Goal: Information Seeking & Learning: Check status

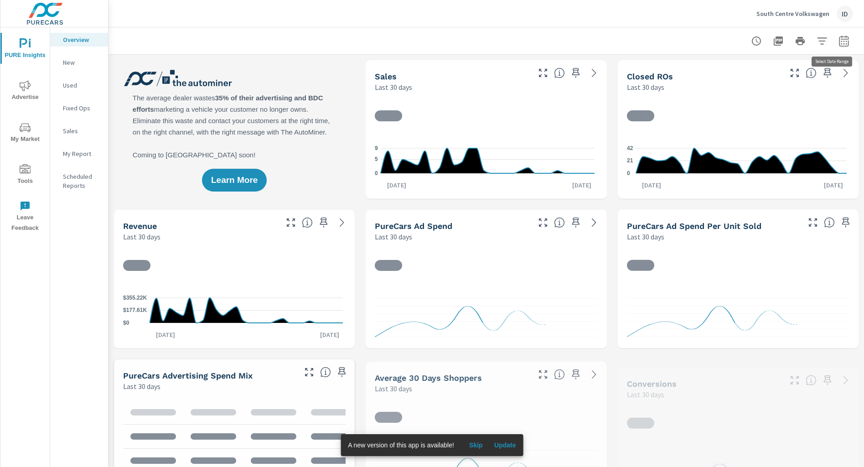
click at [839, 39] on icon "button" at bounding box center [844, 40] width 10 height 11
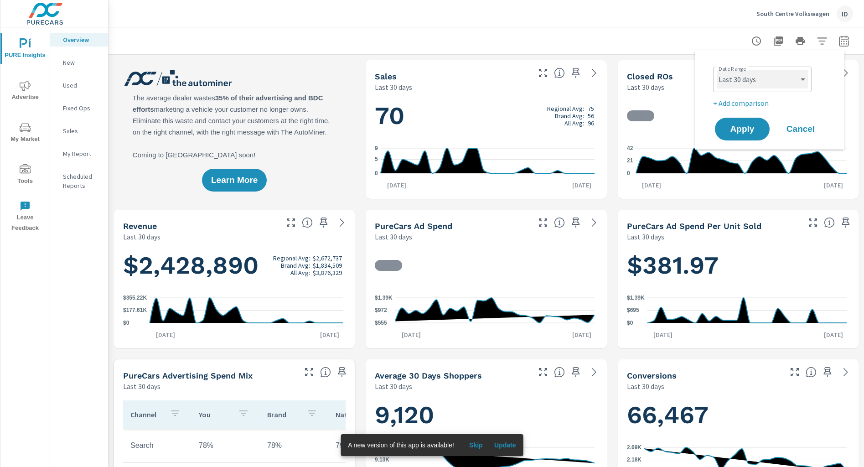
click at [759, 77] on select "Custom [DATE] Last week Last 7 days Last 14 days Last 30 days Last 45 days Last…" at bounding box center [762, 79] width 91 height 18
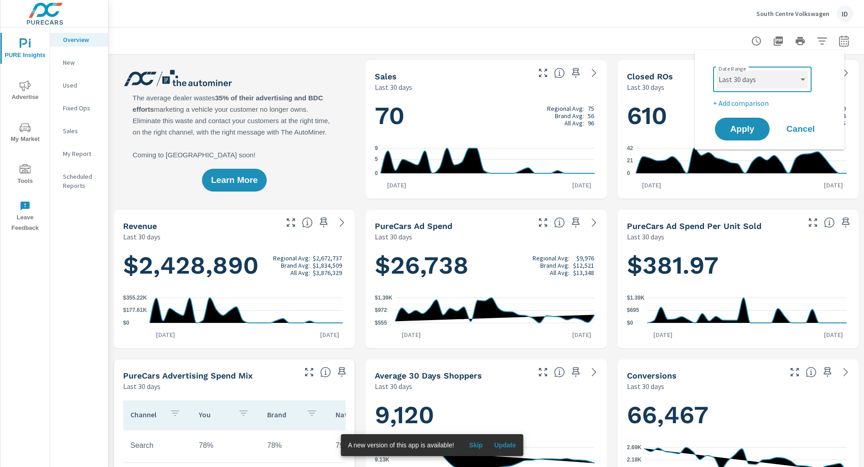
scroll to position [0, 0]
click at [717, 70] on select "Custom [DATE] Last week Last 7 days Last 14 days Last 30 days Last 45 days Last…" at bounding box center [762, 79] width 91 height 18
select select "Month to date"
click at [758, 123] on button "Apply" at bounding box center [742, 129] width 57 height 24
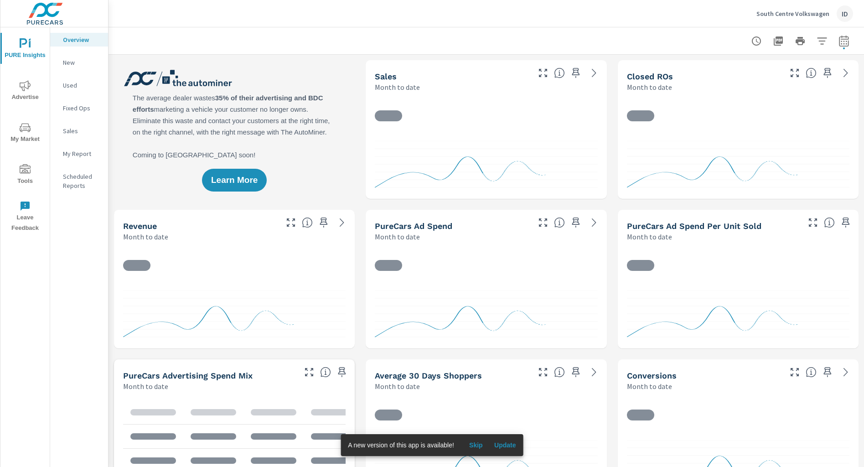
scroll to position [0, 0]
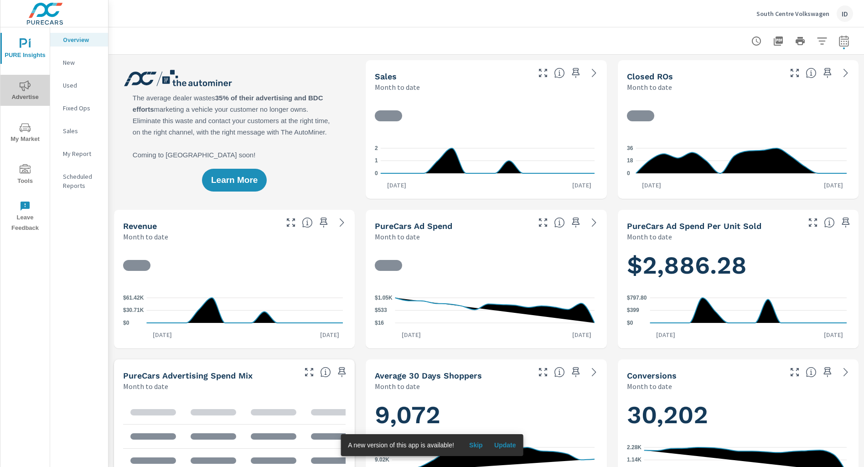
click at [29, 86] on icon "nav menu" at bounding box center [25, 85] width 11 height 11
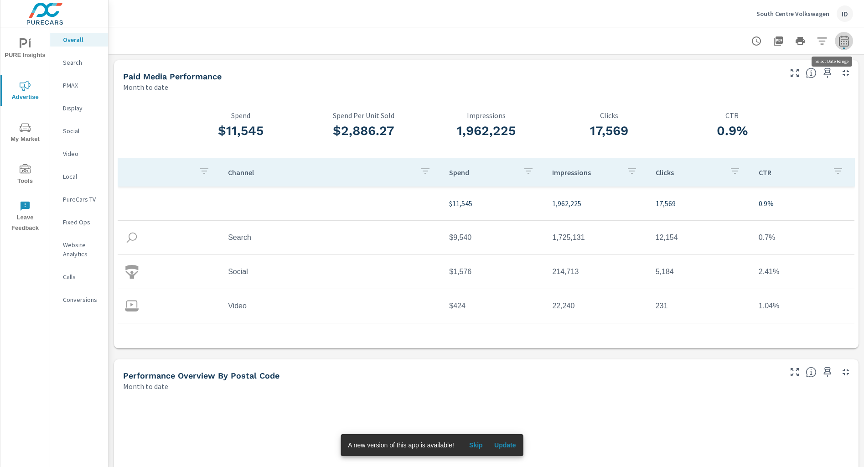
click at [839, 44] on icon "button" at bounding box center [844, 40] width 10 height 11
select select "Month to date"
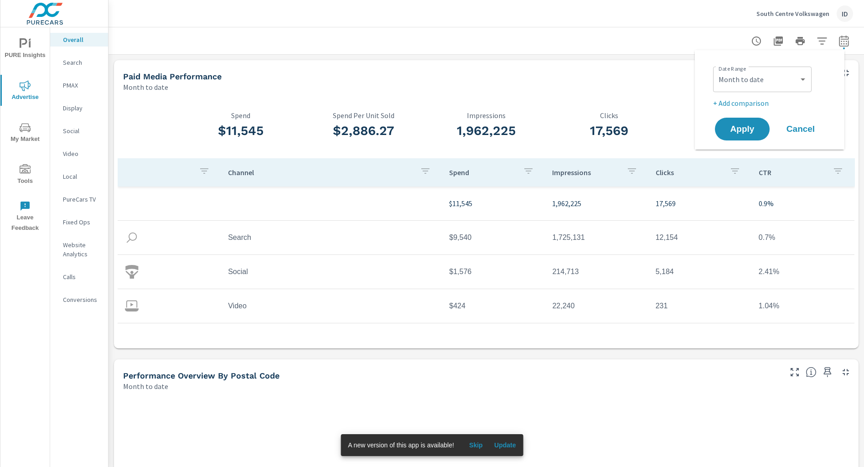
click at [753, 101] on p "+ Add comparison" at bounding box center [771, 103] width 117 height 11
select select "Previous period"
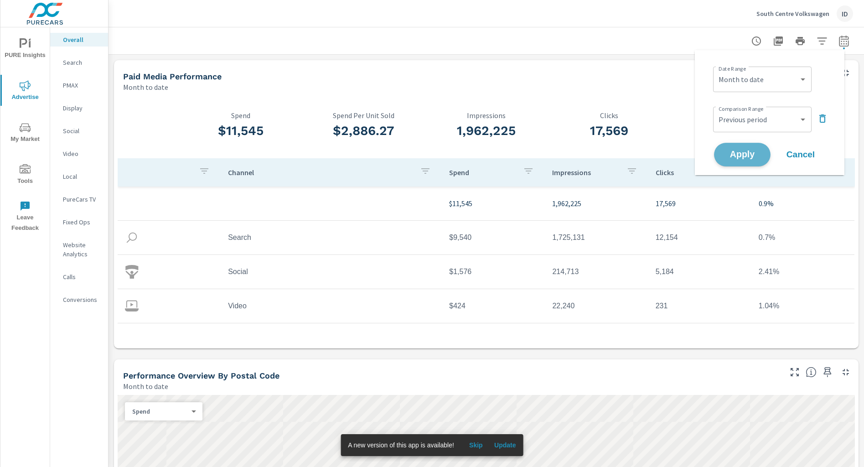
click at [728, 159] on span "Apply" at bounding box center [741, 154] width 37 height 9
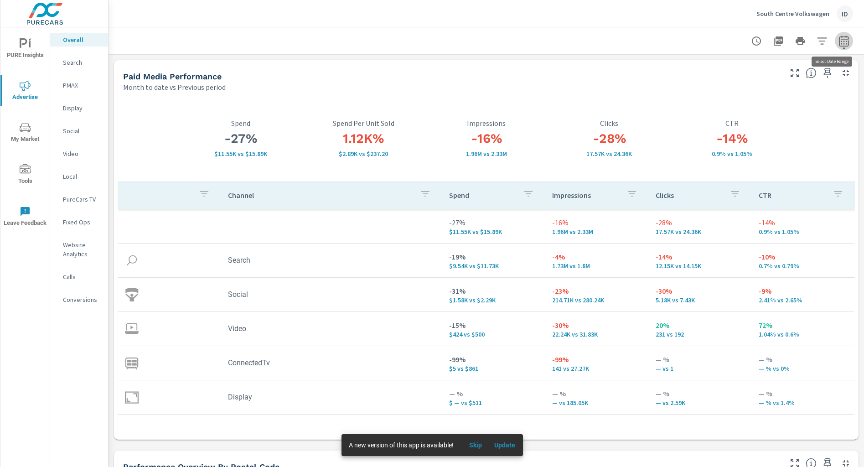
click at [835, 35] on button "button" at bounding box center [844, 41] width 18 height 18
select select "Month to date"
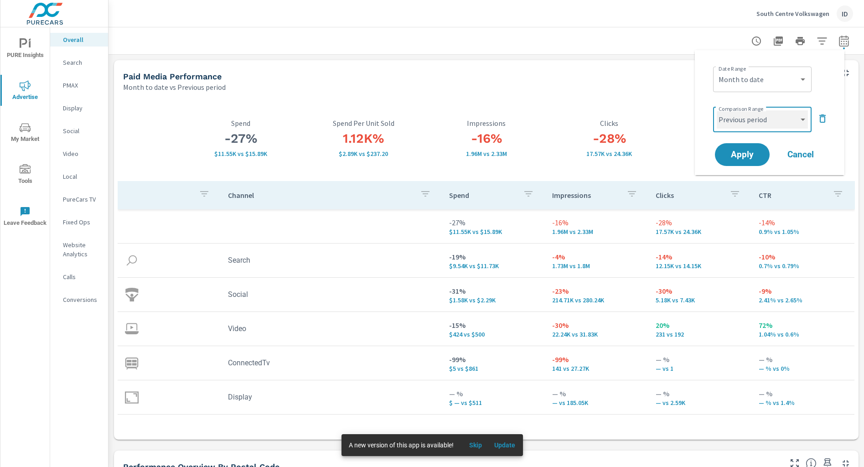
click at [764, 124] on select "Custom Previous period Previous month Previous year" at bounding box center [762, 119] width 91 height 18
click at [717, 110] on select "Custom Previous period Previous month Previous year" at bounding box center [762, 119] width 91 height 18
select select "Previous month"
click at [731, 152] on span "Apply" at bounding box center [741, 154] width 37 height 9
